Goal: Task Accomplishment & Management: Manage account settings

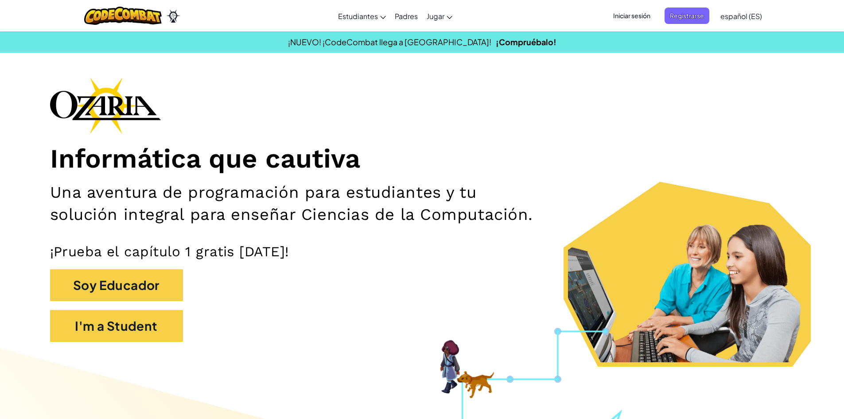
click at [622, 12] on span "Iniciar sesión" at bounding box center [632, 16] width 48 height 16
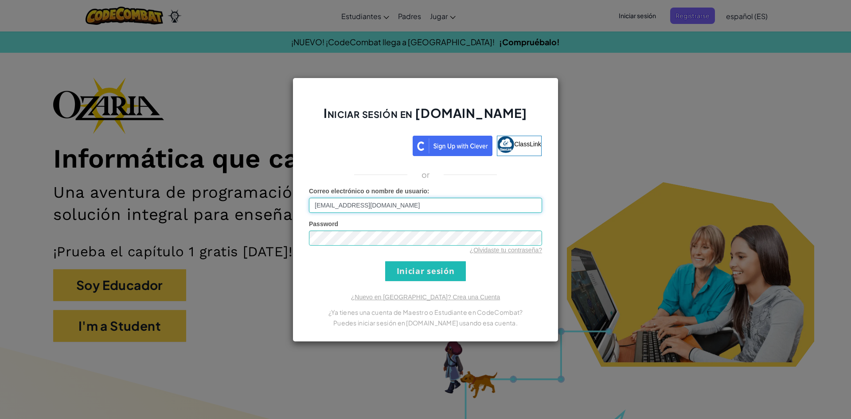
type input "[EMAIL_ADDRESS][DOMAIN_NAME]"
click at [354, 226] on div "Password ¿Olvidaste tu contraseña?" at bounding box center [425, 236] width 233 height 35
drag, startPoint x: 408, startPoint y: 284, endPoint x: 419, endPoint y: 272, distance: 17.0
click at [419, 272] on div "Iniciar sesión en [DOMAIN_NAME] ClassLink or Error desconocido. Correo electrón…" at bounding box center [425, 210] width 266 height 264
click at [419, 272] on input "Iniciar sesión" at bounding box center [425, 271] width 81 height 20
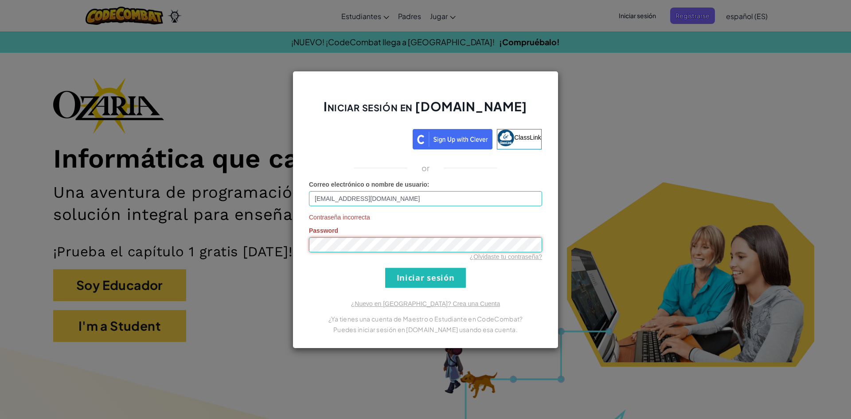
click at [385, 268] on input "Iniciar sesión" at bounding box center [425, 278] width 81 height 20
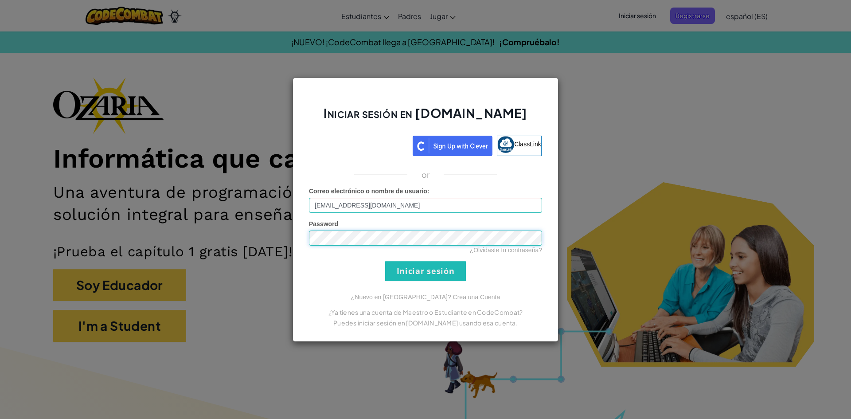
click at [385, 261] on input "Iniciar sesión" at bounding box center [425, 271] width 81 height 20
